Goal: Use online tool/utility

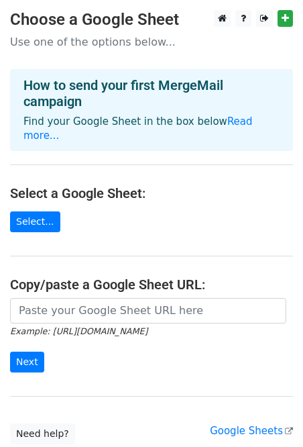
scroll to position [91, 0]
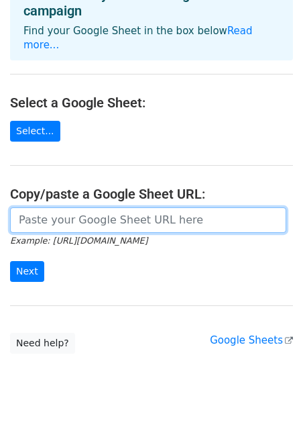
click at [36, 207] on input "url" at bounding box center [148, 220] width 277 height 26
paste input "[URL][DOMAIN_NAME]"
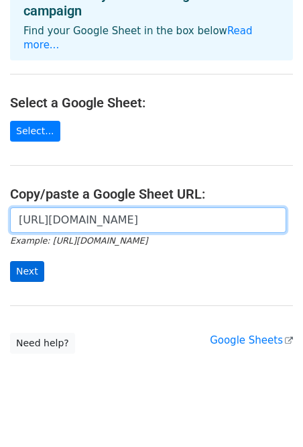
type input "[URL][DOMAIN_NAME]"
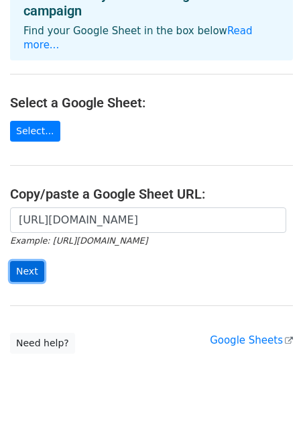
scroll to position [0, 0]
click at [27, 261] on input "Next" at bounding box center [27, 271] width 34 height 21
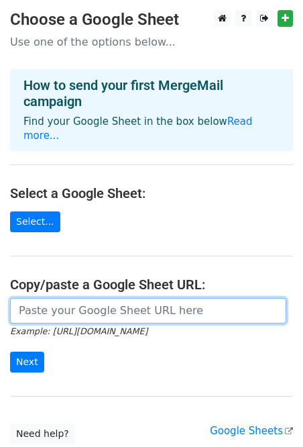
paste input "[URL][DOMAIN_NAME]"
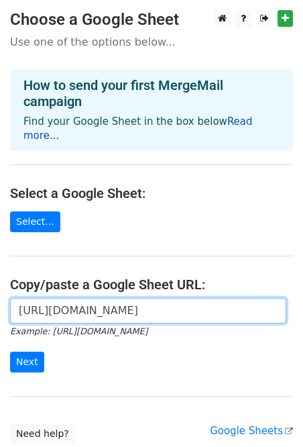
type input "[URL][DOMAIN_NAME]"
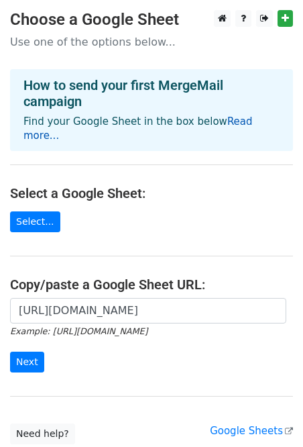
click at [232, 119] on link "Read more..." at bounding box center [138, 128] width 230 height 26
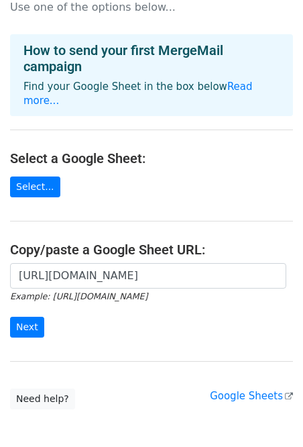
scroll to position [91, 0]
